Goal: Task Accomplishment & Management: Use online tool/utility

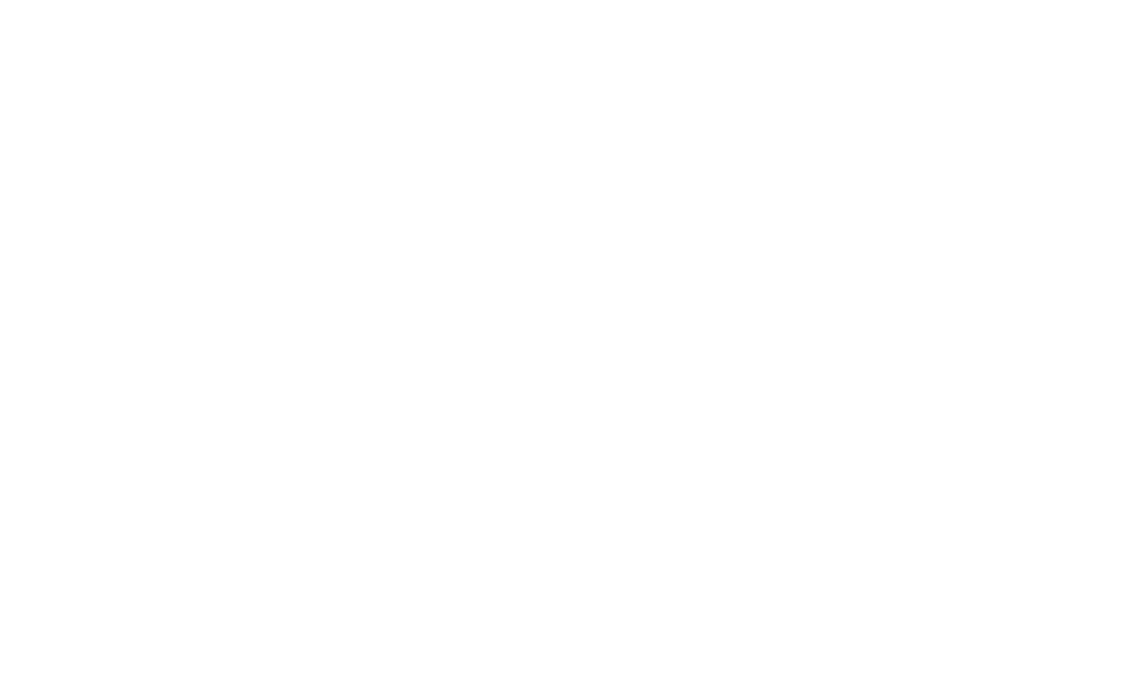
select select "Song"
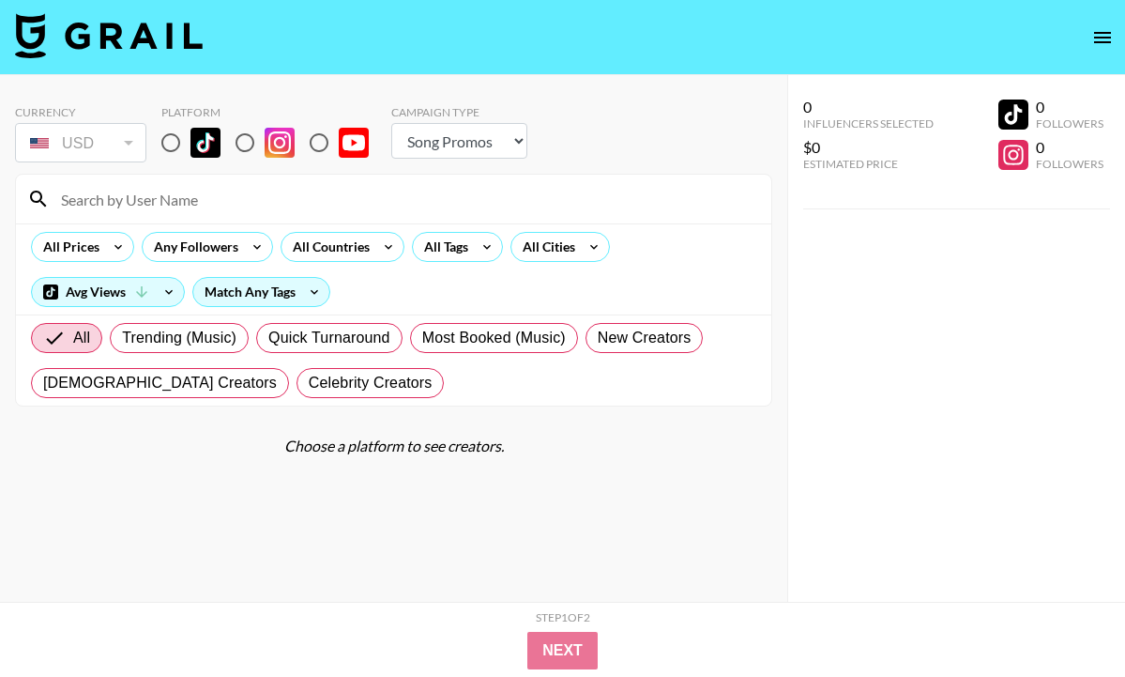
click at [177, 140] on input "radio" at bounding box center [170, 142] width 39 height 39
radio input "true"
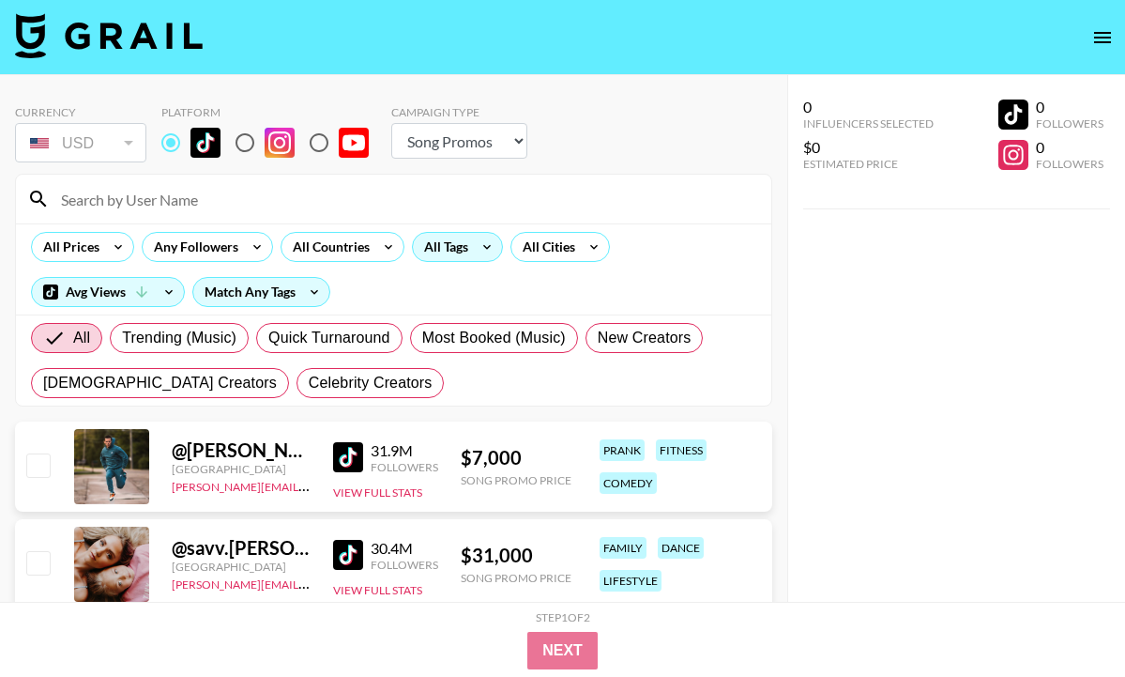
click at [458, 258] on div "All Tags" at bounding box center [442, 247] width 59 height 28
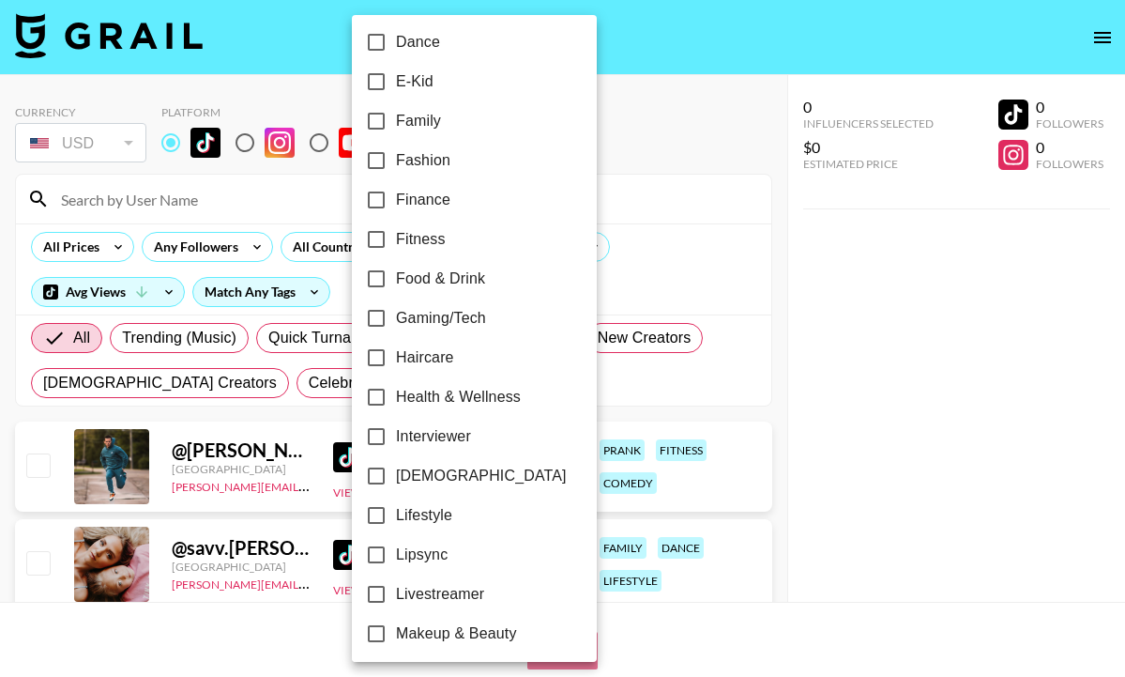
scroll to position [544, 0]
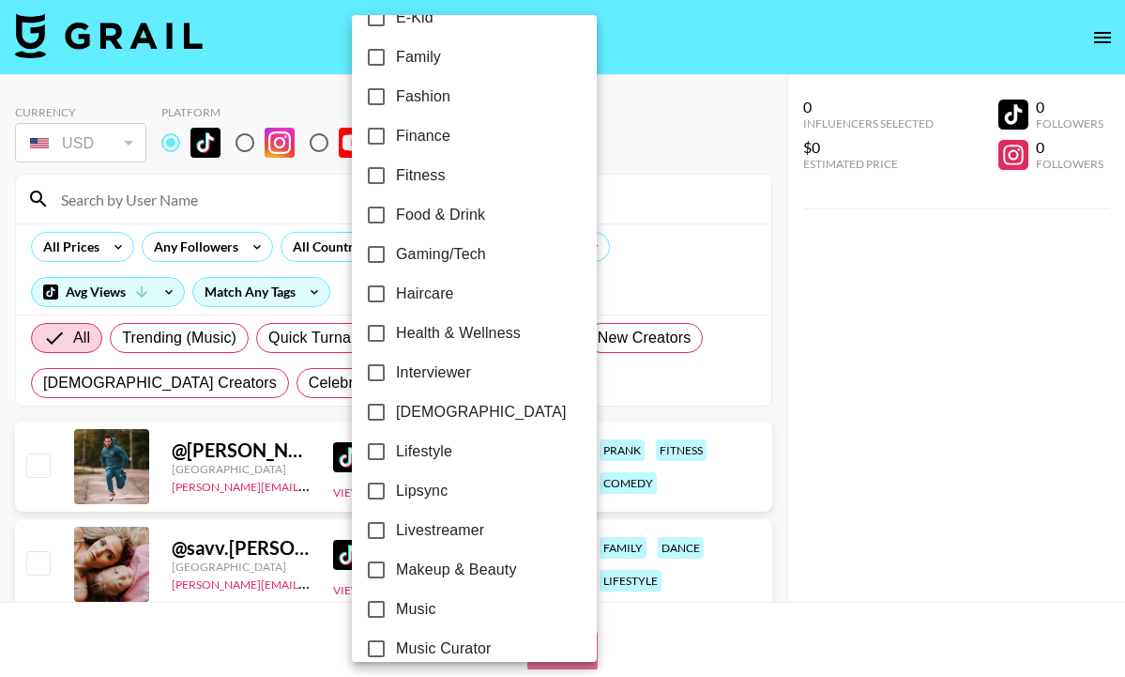
click at [374, 452] on input "Lifestyle" at bounding box center [376, 451] width 39 height 39
checkbox input "true"
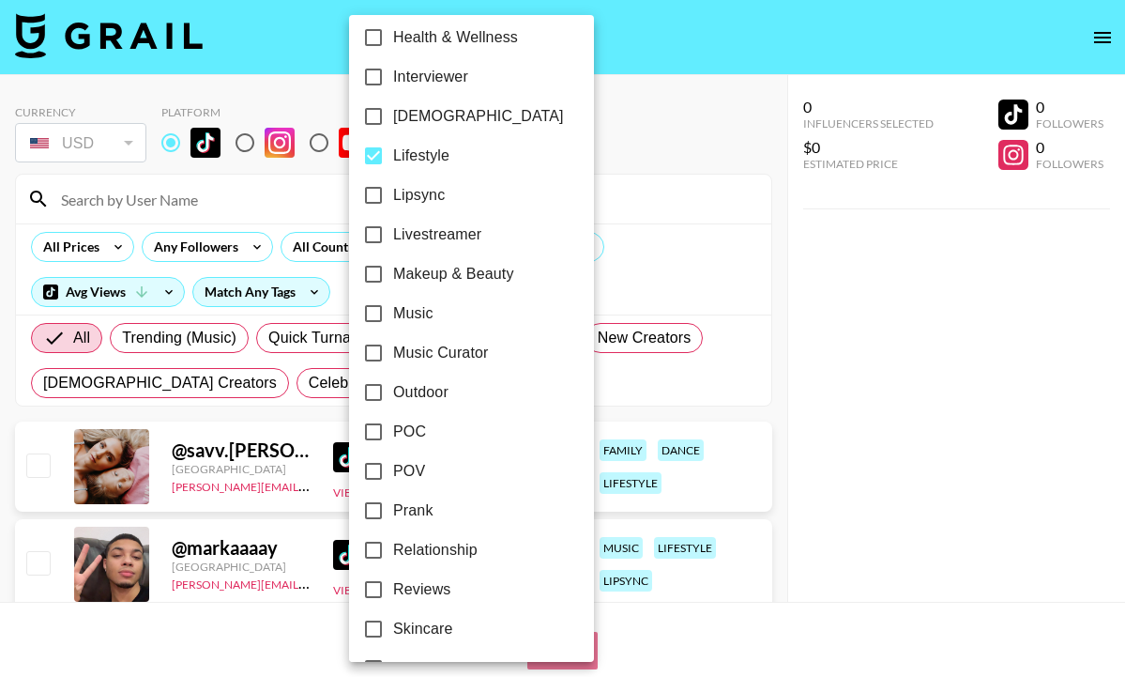
scroll to position [847, 0]
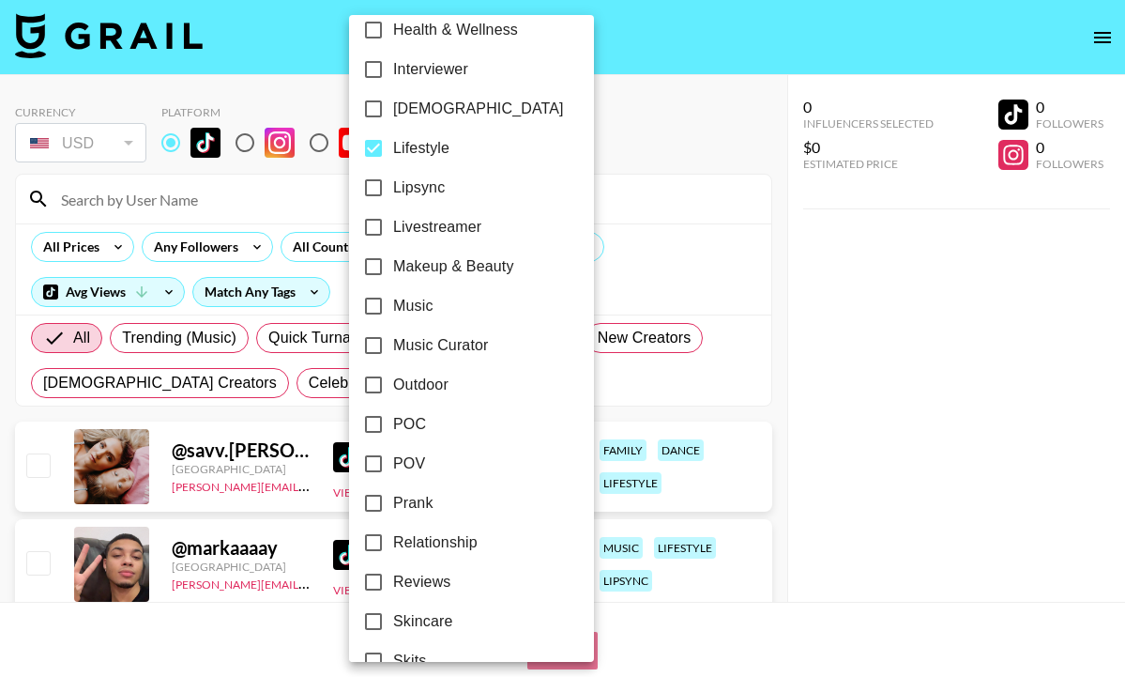
click at [113, 248] on div at bounding box center [562, 338] width 1125 height 677
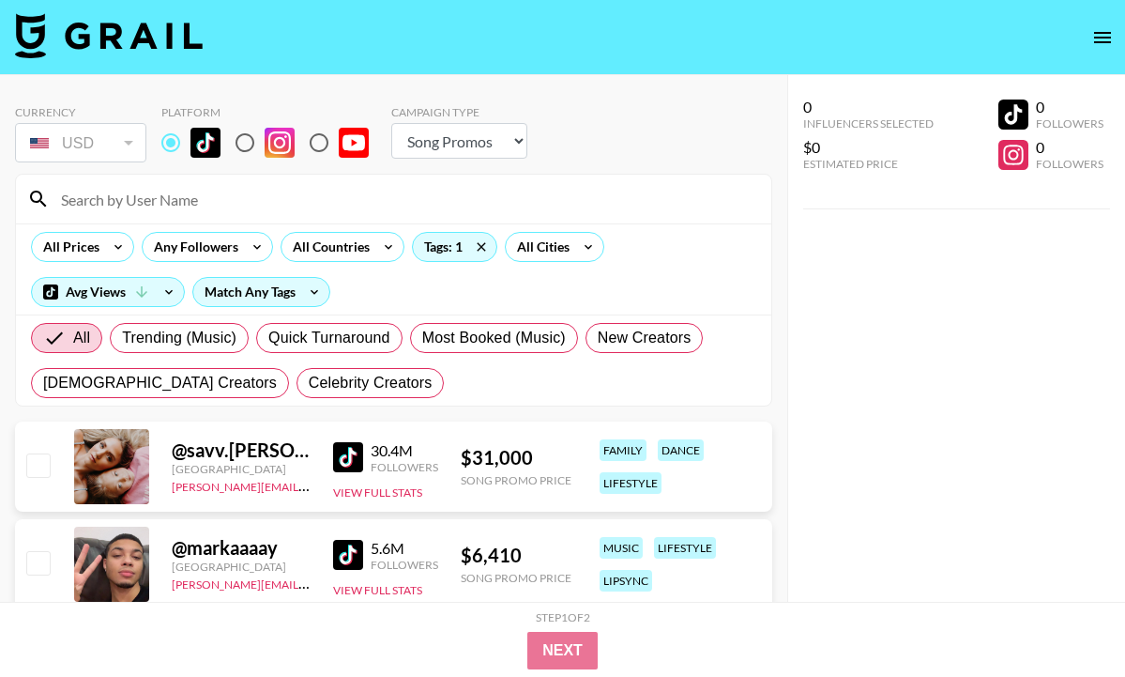
click at [106, 248] on icon at bounding box center [118, 247] width 30 height 28
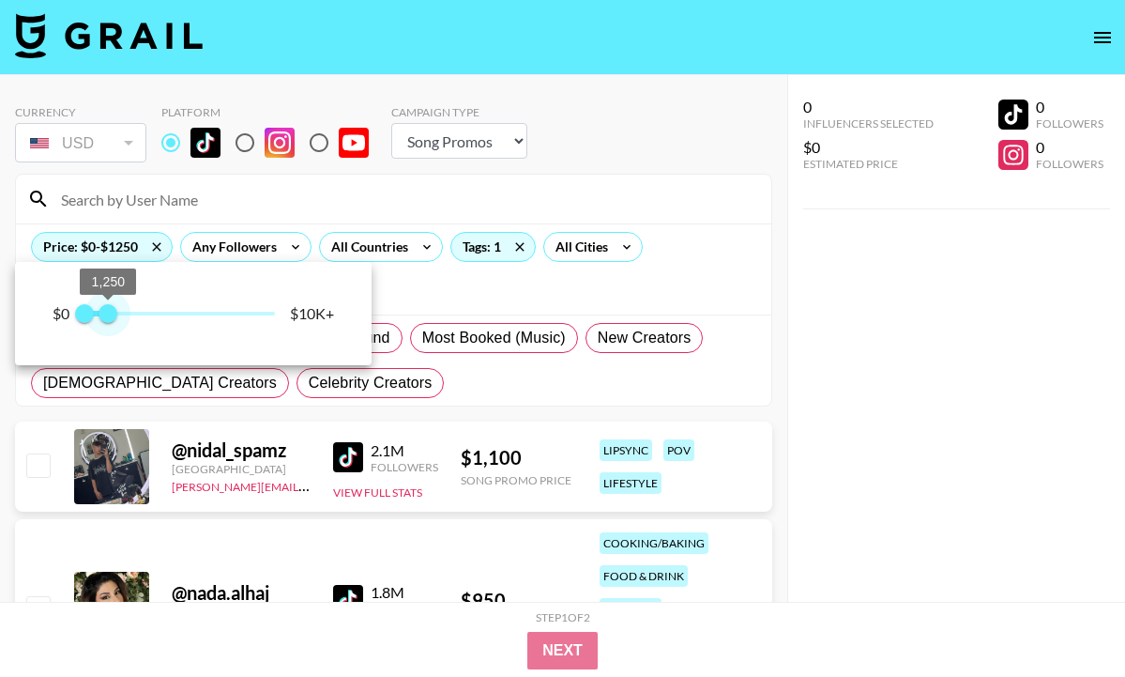
type input "1500"
drag, startPoint x: 278, startPoint y: 317, endPoint x: 114, endPoint y: 310, distance: 163.5
click at [114, 310] on span "1,500" at bounding box center [112, 313] width 19 height 19
click at [370, 211] on div at bounding box center [562, 338] width 1125 height 677
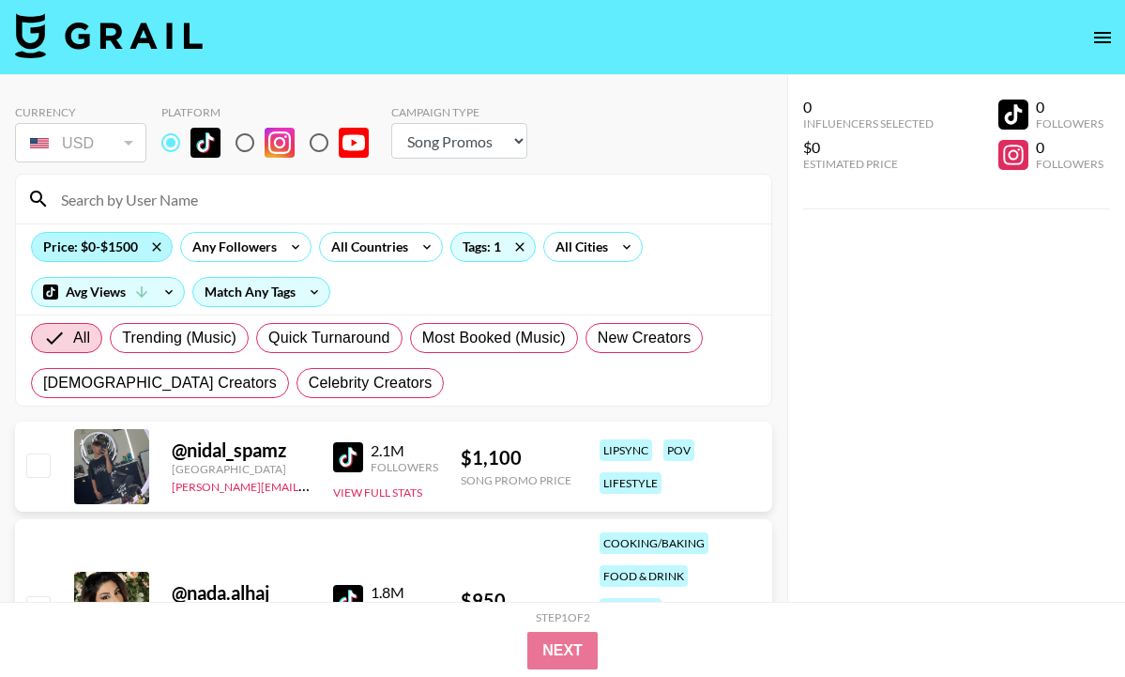
scroll to position [0, 0]
click at [123, 254] on div "Price: $0-$1500" at bounding box center [102, 247] width 140 height 28
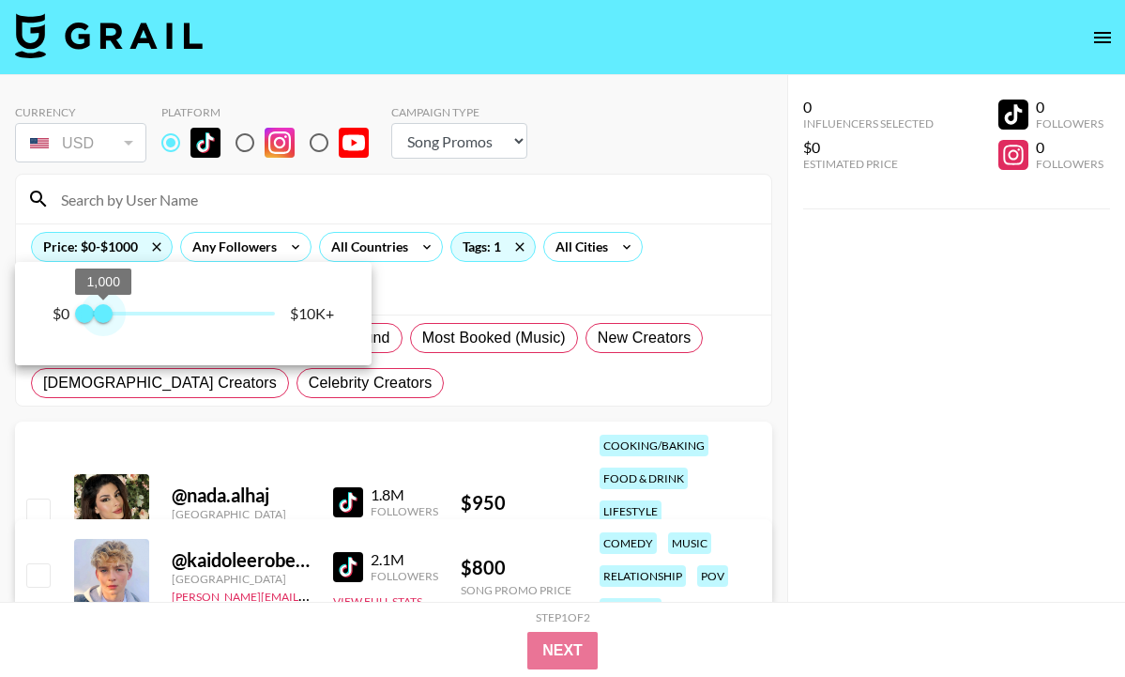
type input "750"
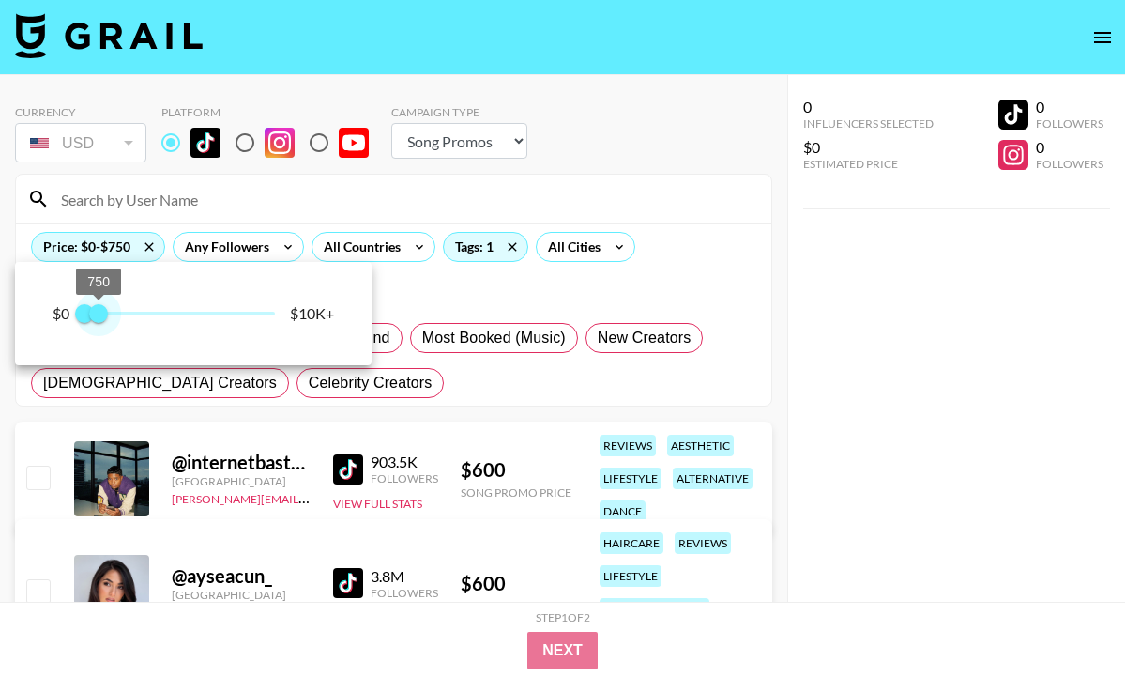
drag, startPoint x: 116, startPoint y: 308, endPoint x: 100, endPoint y: 308, distance: 16.0
click at [100, 308] on span "750" at bounding box center [98, 313] width 19 height 19
click at [479, 203] on div at bounding box center [562, 338] width 1125 height 677
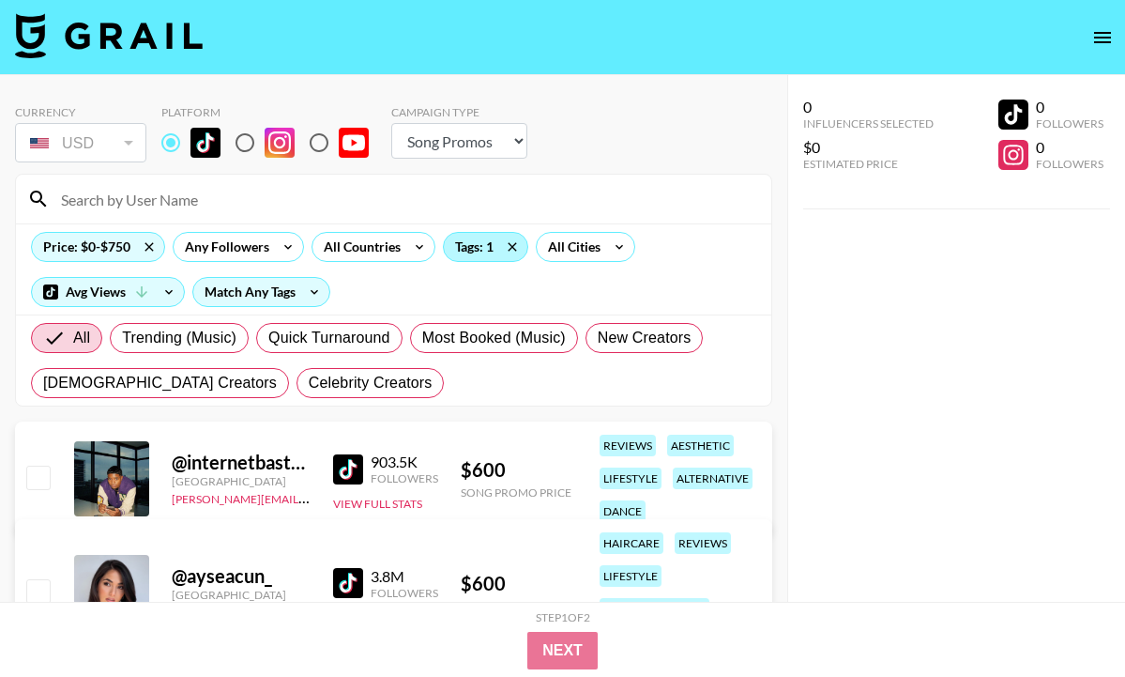
click at [472, 245] on div "Tags: 1" at bounding box center [486, 247] width 84 height 28
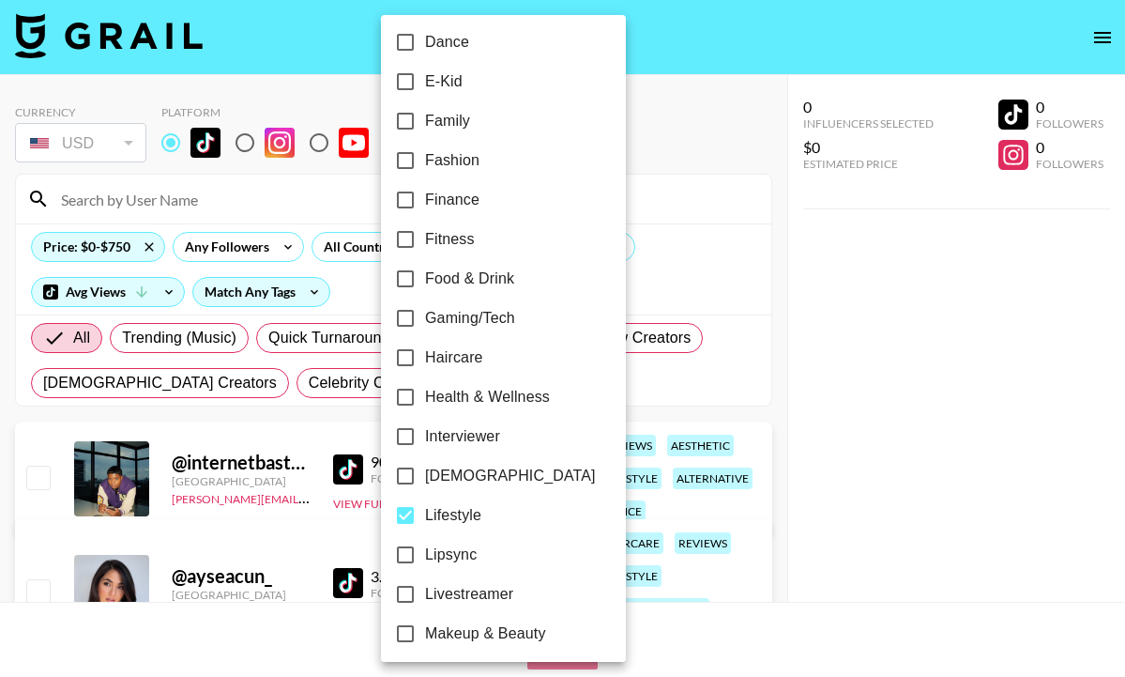
scroll to position [496, 0]
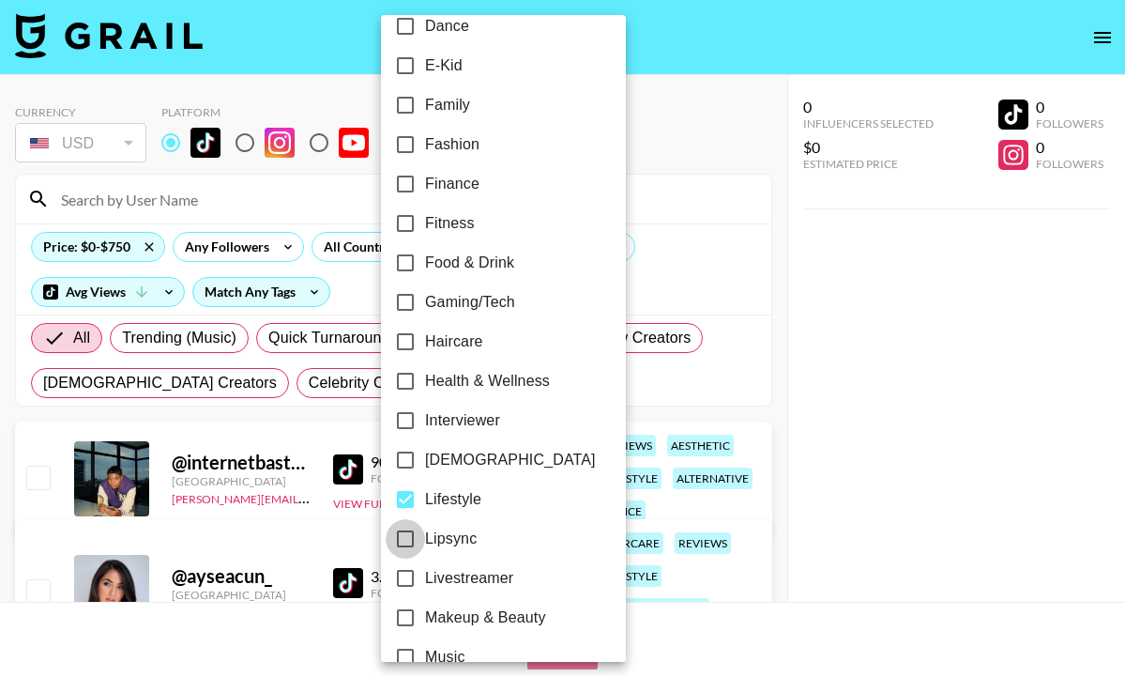
click at [424, 543] on input "Lipsync" at bounding box center [405, 538] width 39 height 39
checkbox input "true"
click at [669, 279] on div at bounding box center [562, 338] width 1125 height 677
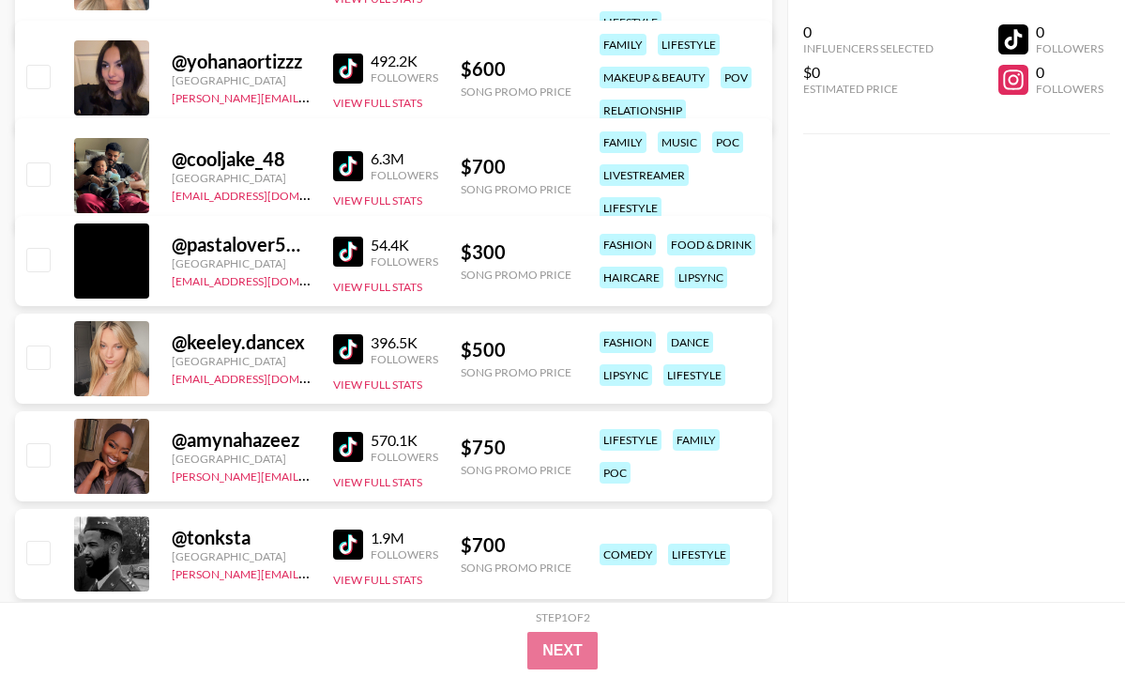
scroll to position [1221, 0]
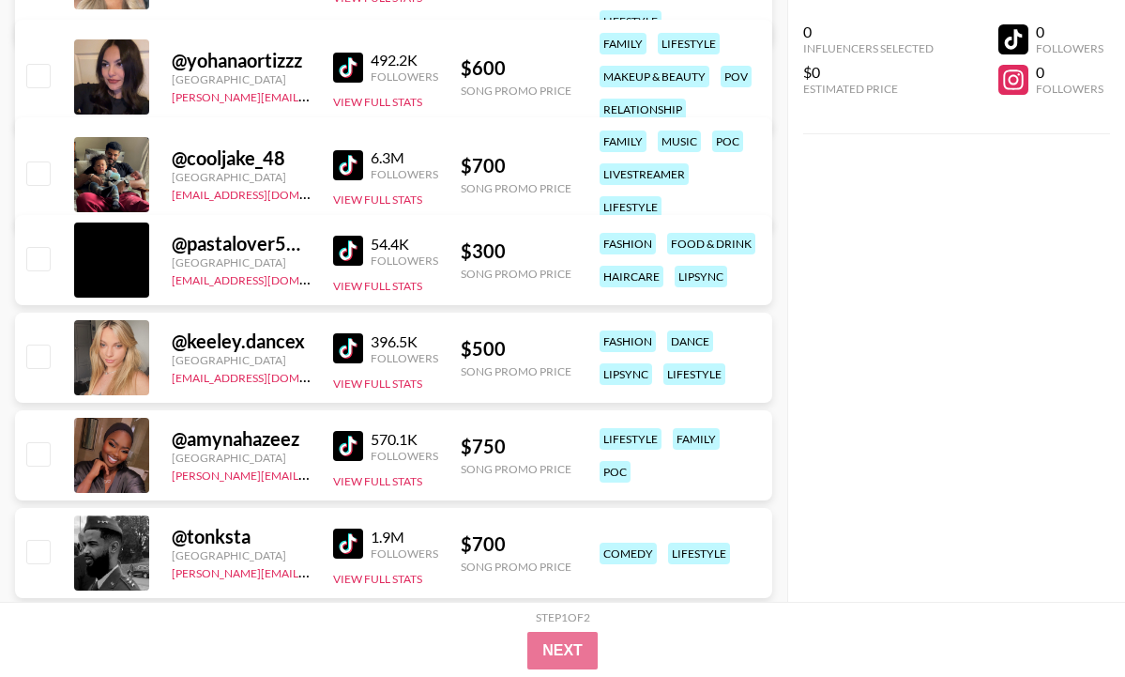
click at [342, 343] on img at bounding box center [348, 348] width 30 height 30
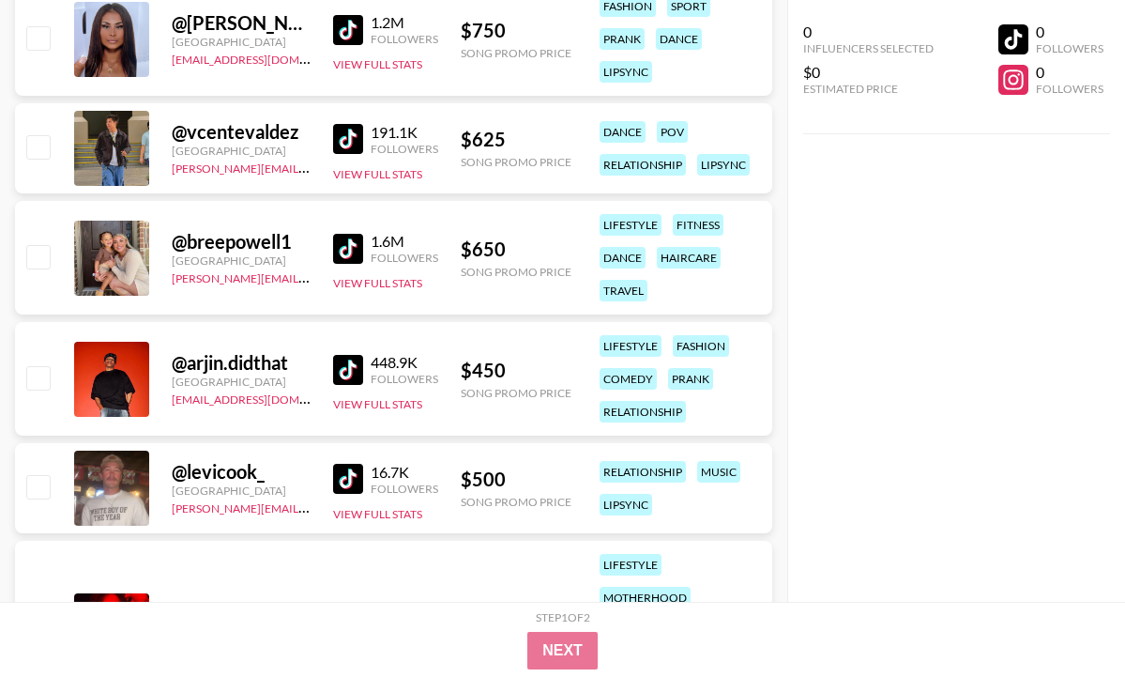
scroll to position [2655, 0]
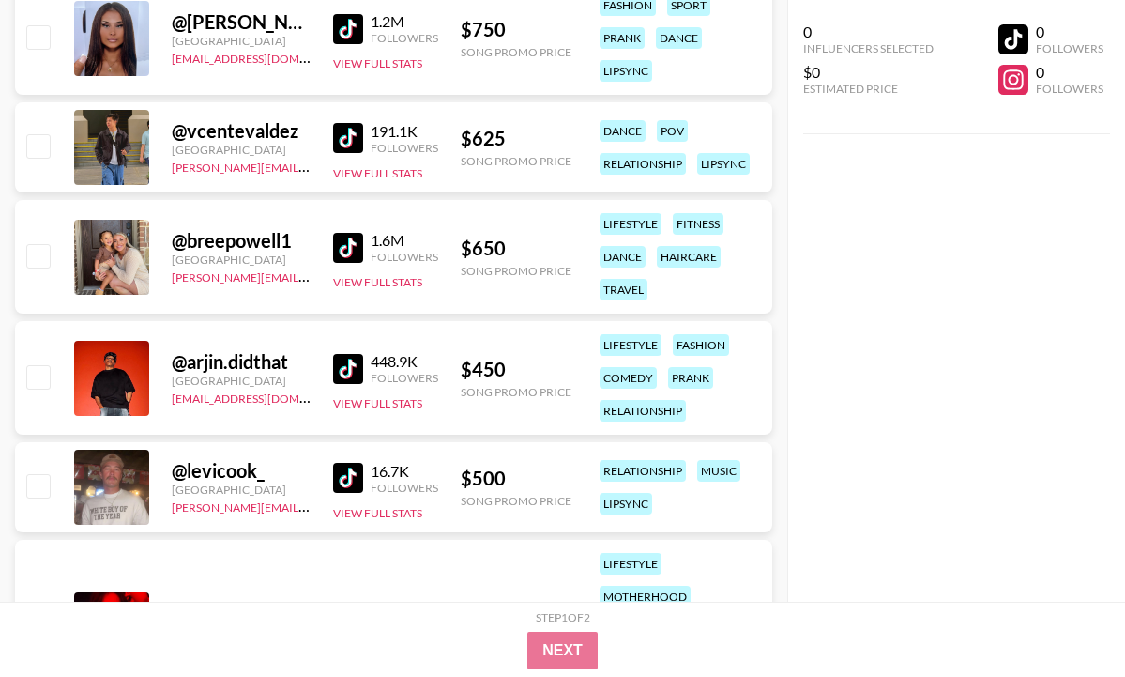
click at [343, 246] on img at bounding box center [348, 248] width 30 height 30
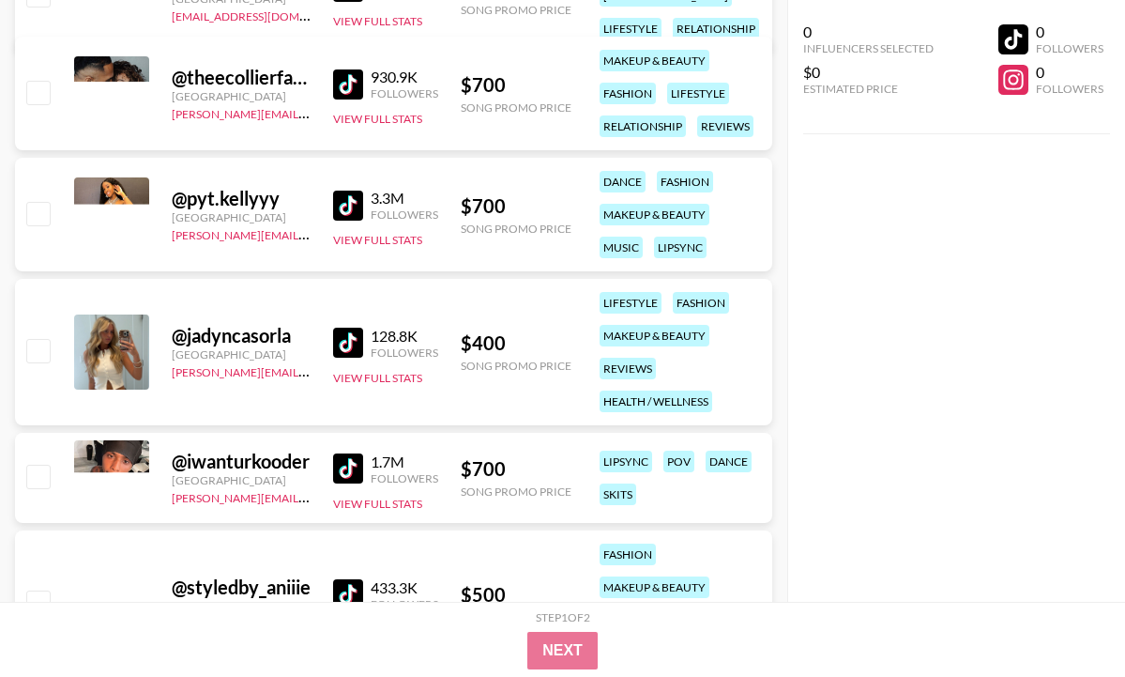
scroll to position [7555, 0]
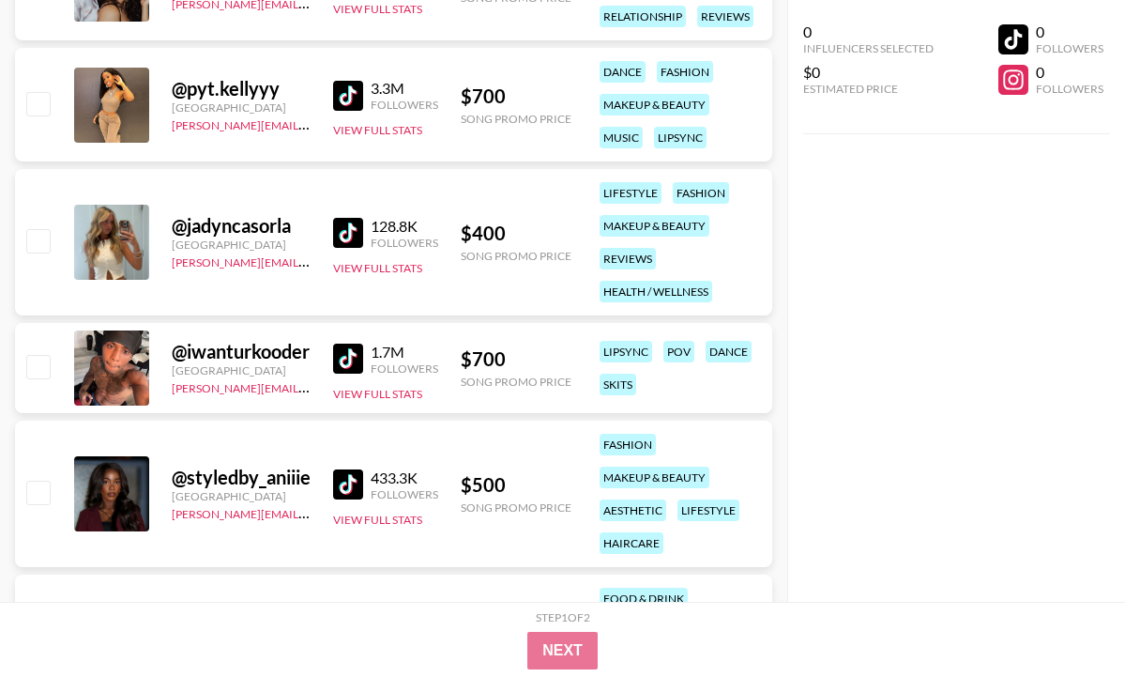
click at [340, 231] on img at bounding box center [348, 233] width 30 height 30
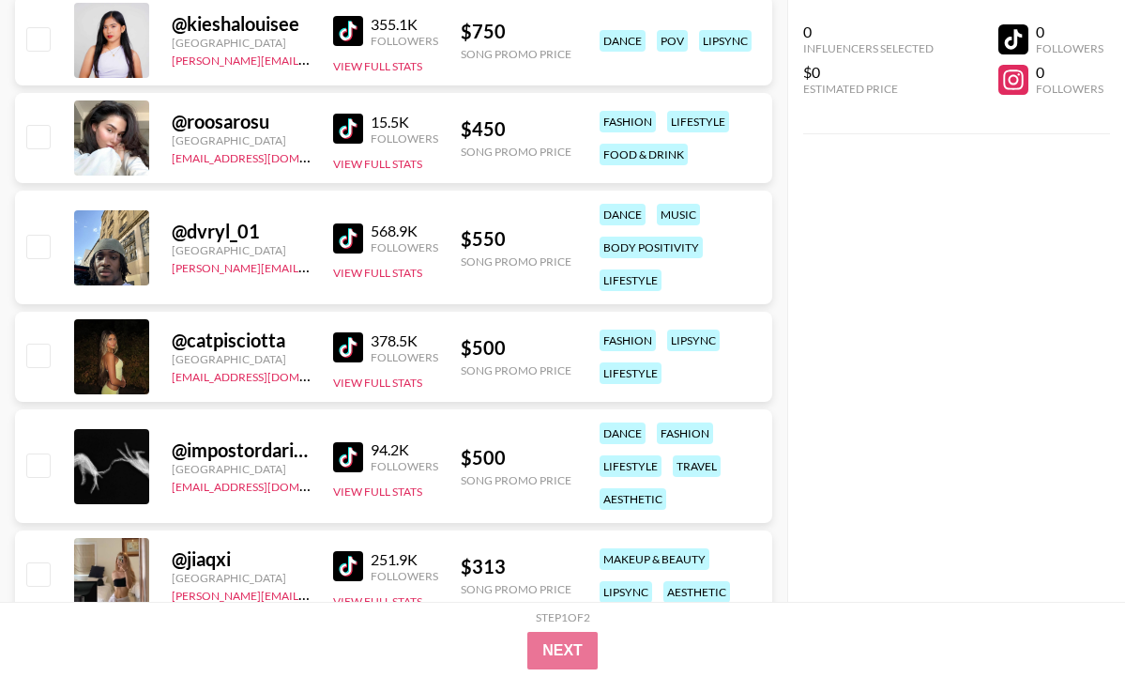
scroll to position [8995, 0]
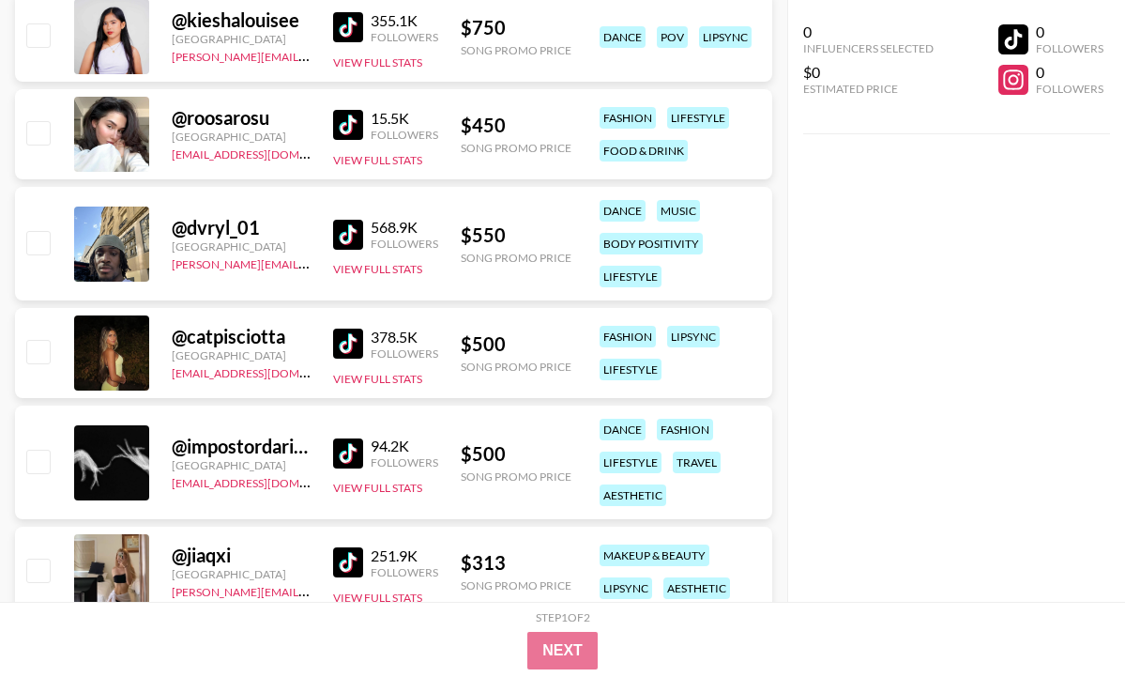
click at [333, 343] on img at bounding box center [348, 343] width 30 height 30
